Goal: Task Accomplishment & Management: Manage account settings

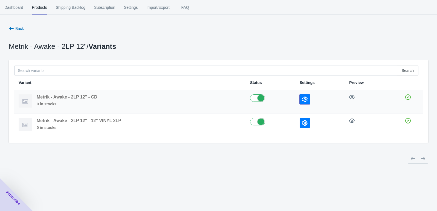
click at [307, 99] on icon "button" at bounding box center [304, 98] width 5 height 5
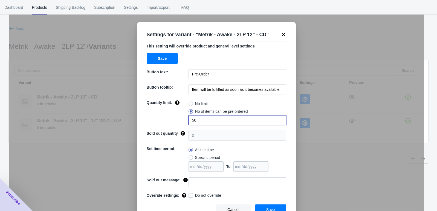
click at [247, 122] on input "50" at bounding box center [238, 120] width 98 height 10
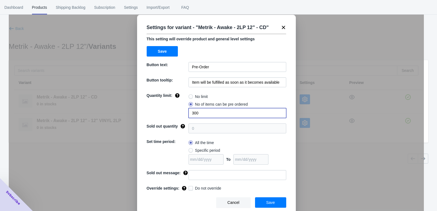
type input "300"
click at [261, 200] on button "Save" at bounding box center [270, 202] width 31 height 10
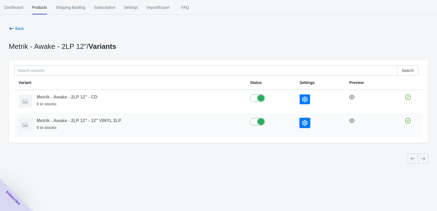
click at [304, 121] on icon "button" at bounding box center [304, 122] width 5 height 5
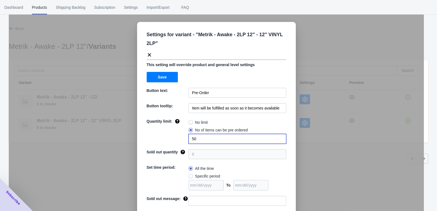
click at [218, 136] on input "50" at bounding box center [238, 139] width 98 height 10
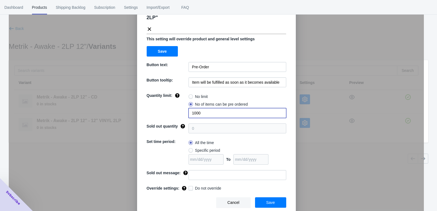
type input "1000"
click at [259, 199] on button "Save" at bounding box center [270, 202] width 31 height 10
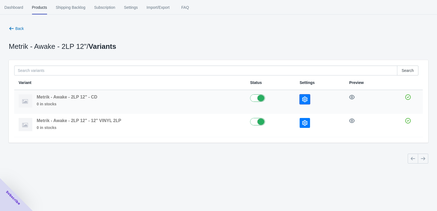
click at [303, 99] on icon "button" at bounding box center [304, 98] width 5 height 5
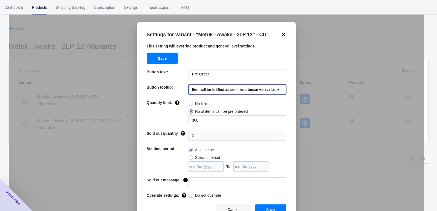
click at [200, 89] on input "Item will be fulfilled as soon as it becomes available" at bounding box center [238, 89] width 98 height 10
paste input "Release date: [DATE]"
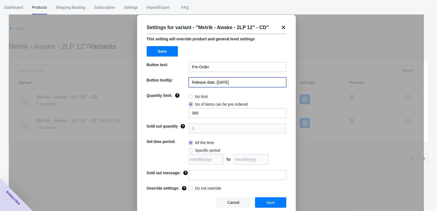
type input "Release date: [DATE]"
click at [261, 200] on button "Save" at bounding box center [270, 202] width 31 height 10
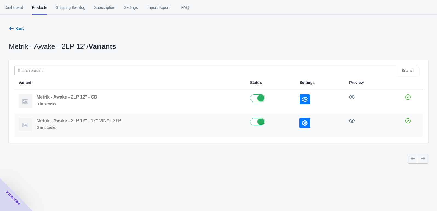
click at [303, 123] on icon "button" at bounding box center [304, 122] width 5 height 5
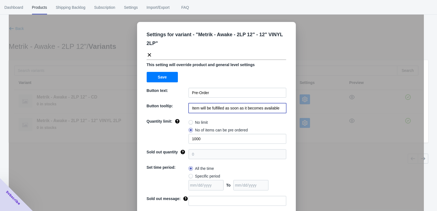
click at [200, 108] on input "Item will be fulfilled as soon as it becomes available" at bounding box center [238, 108] width 98 height 10
paste input "Release date: [DATE]"
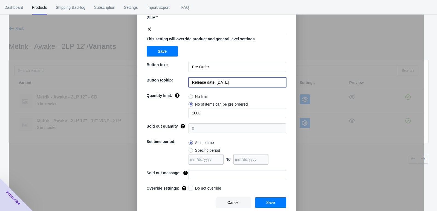
type input "Release date: [DATE]"
click at [263, 200] on button "Save" at bounding box center [270, 202] width 31 height 10
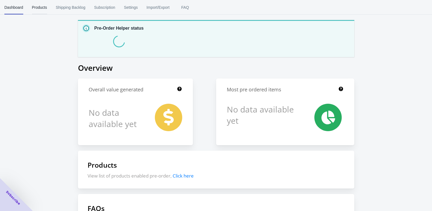
click at [40, 9] on span "Products" at bounding box center [39, 7] width 15 height 14
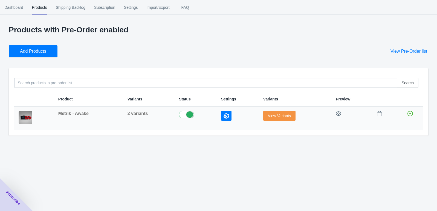
click at [275, 118] on span "View Variants" at bounding box center [279, 115] width 23 height 4
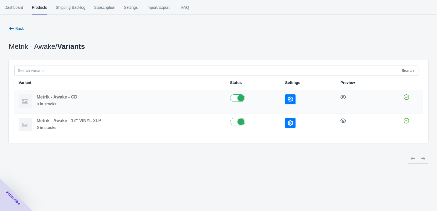
click at [291, 100] on icon "button" at bounding box center [290, 98] width 5 height 5
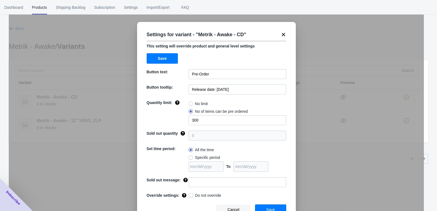
click at [282, 34] on icon at bounding box center [283, 34] width 5 height 5
